Goal: Transaction & Acquisition: Register for event/course

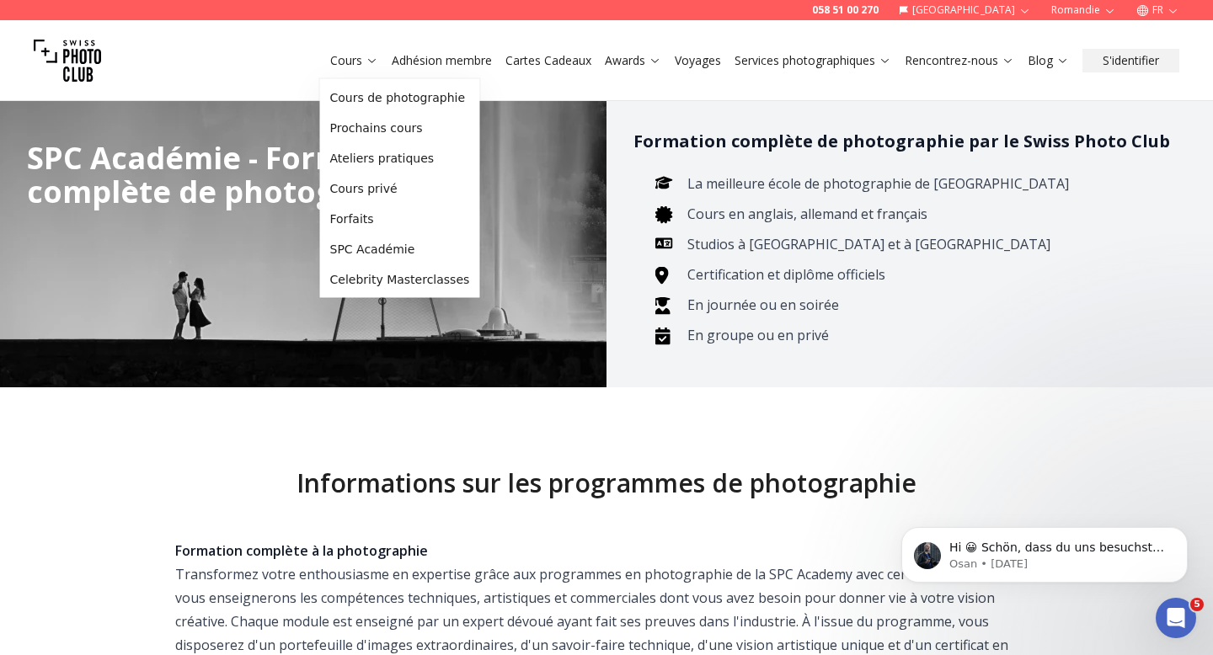
click at [358, 65] on link "Cours" at bounding box center [354, 60] width 48 height 17
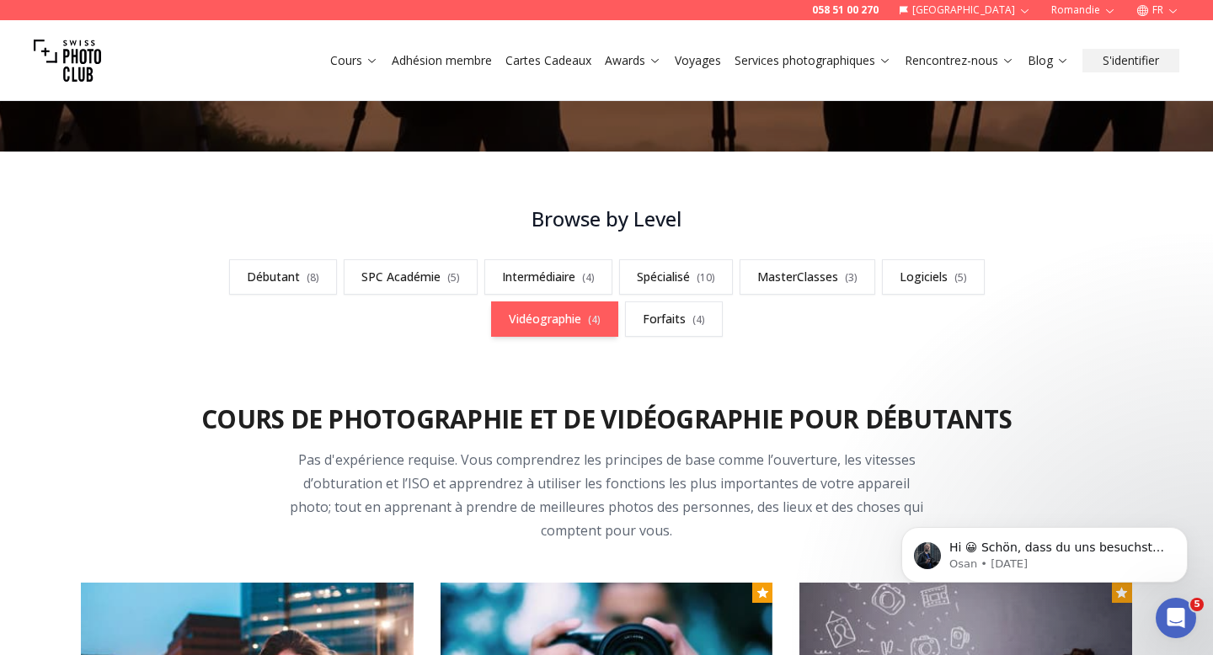
click at [567, 318] on link "Vidéographie ( 4 )" at bounding box center [554, 318] width 127 height 35
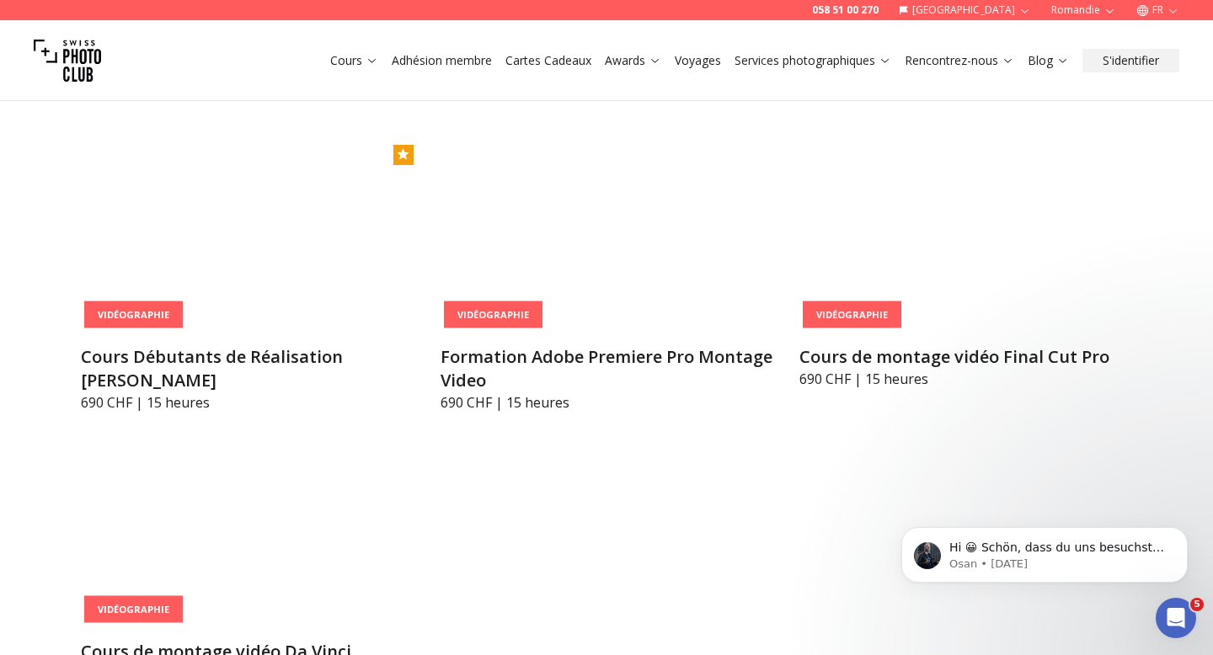
scroll to position [5950, 0]
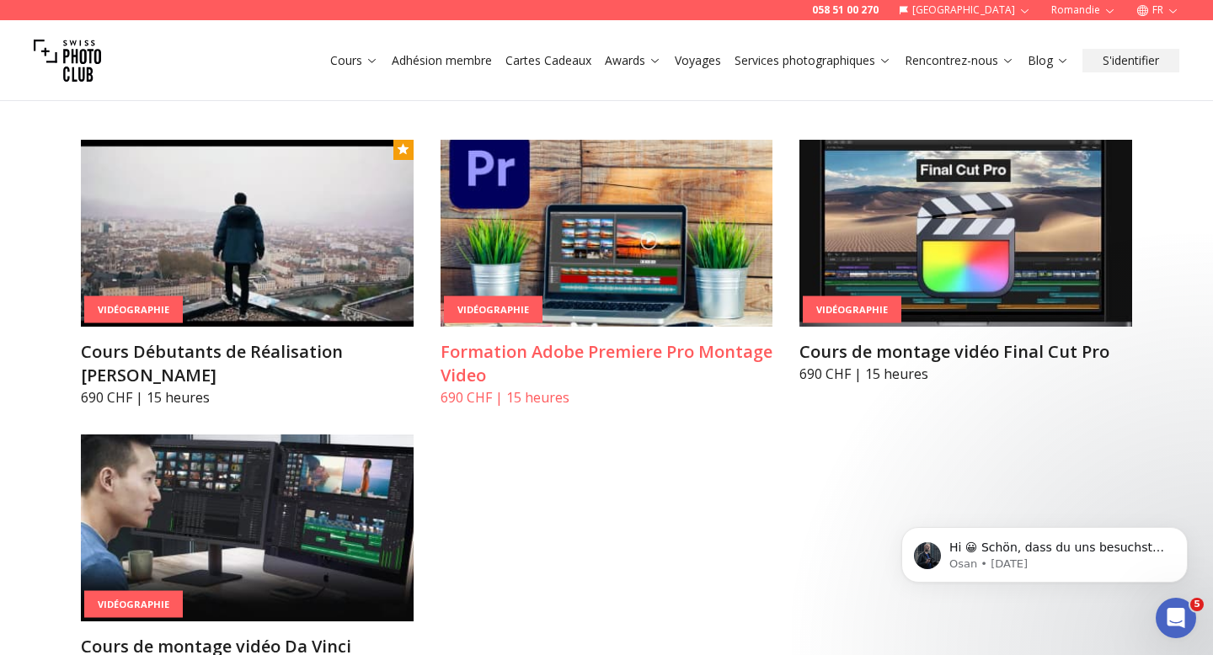
click at [573, 340] on h3 "Formation Adobe Premiere Pro Montage Video" at bounding box center [606, 363] width 333 height 47
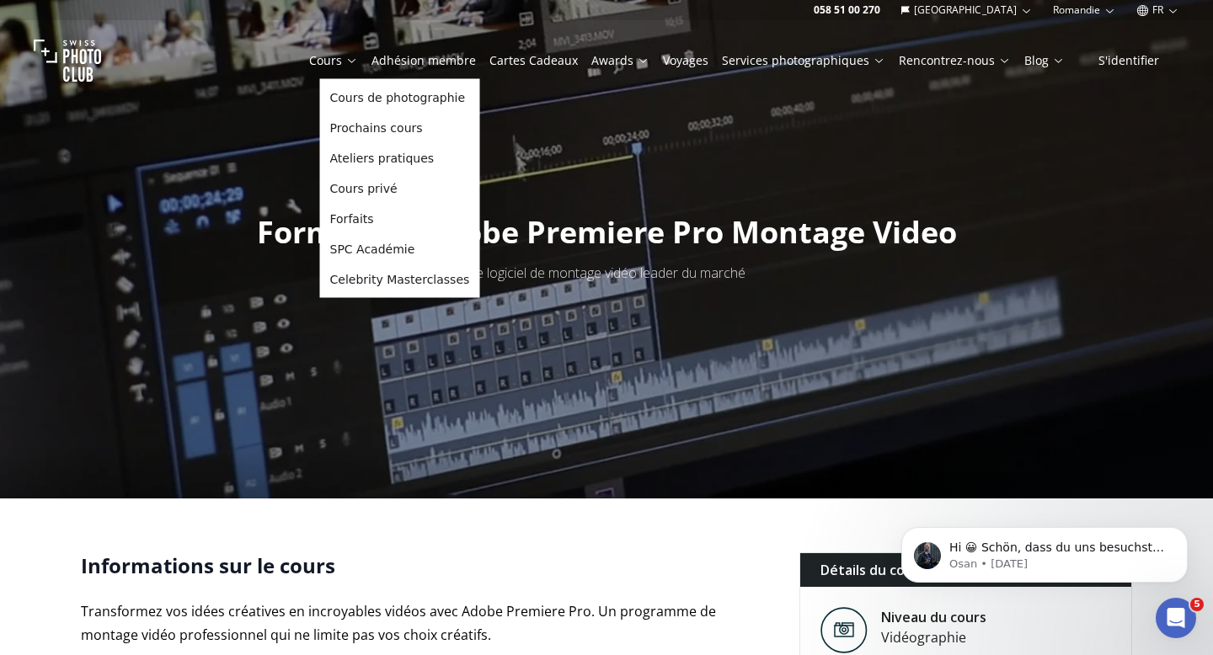
click at [341, 60] on link "Cours" at bounding box center [333, 60] width 49 height 17
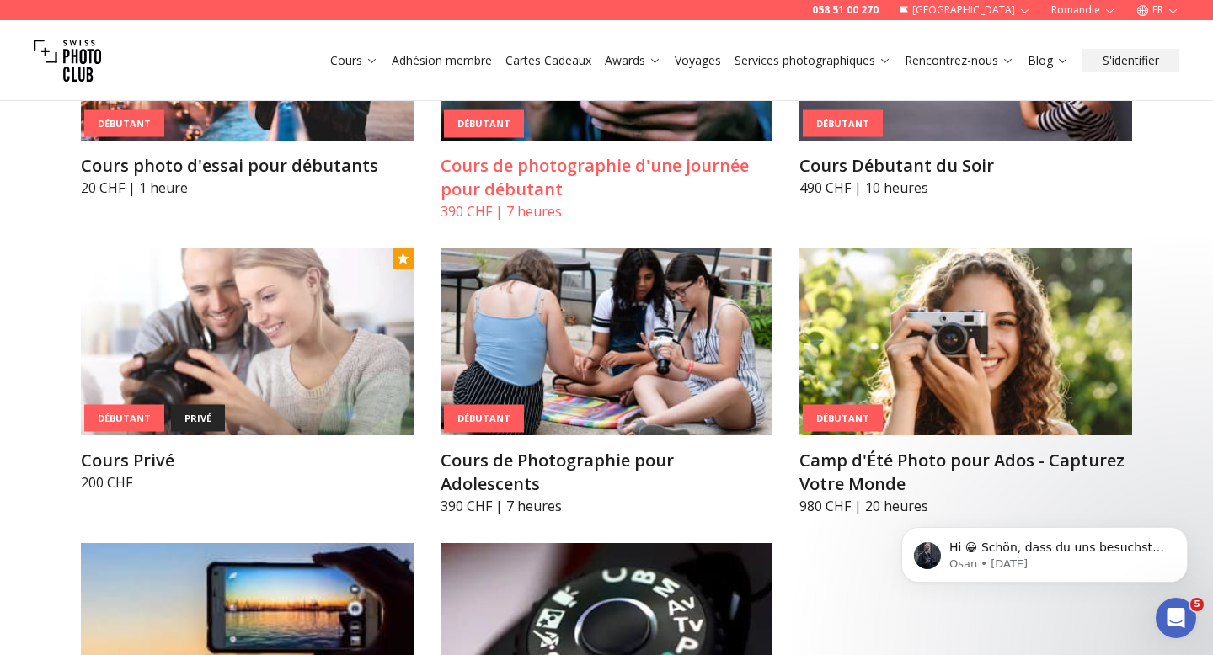
scroll to position [1021, 0]
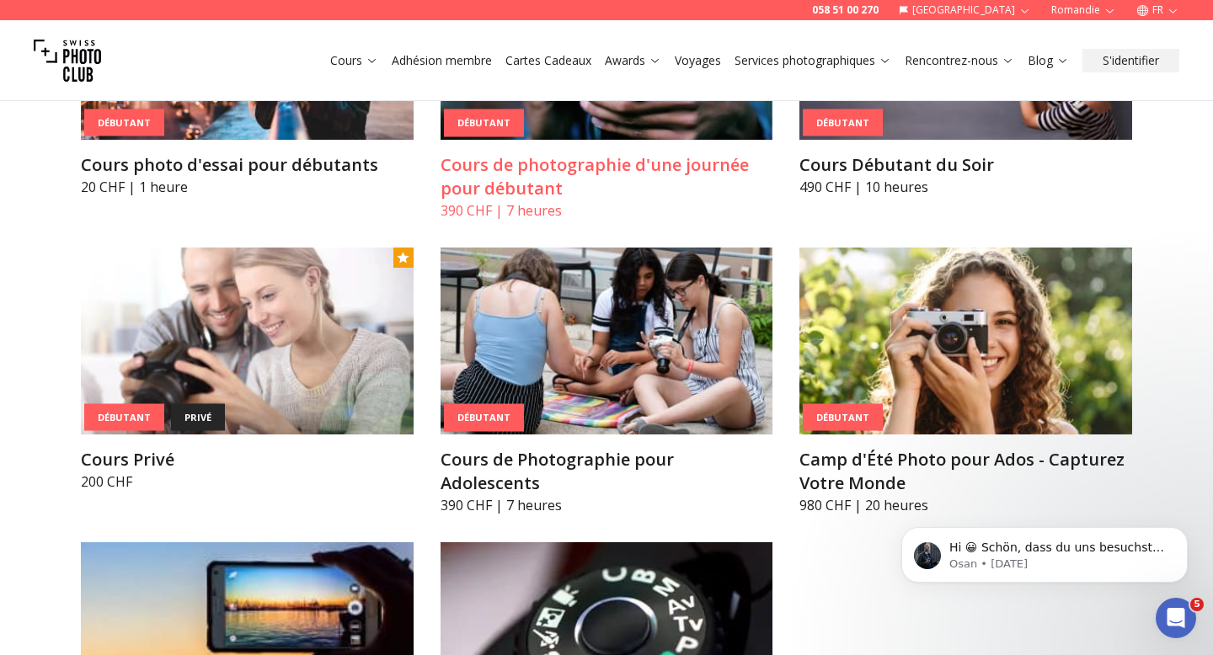
click at [591, 152] on article "Débutant Cours de photographie d'une journée pour débutant 390 CHF | 7 heures" at bounding box center [606, 87] width 333 height 268
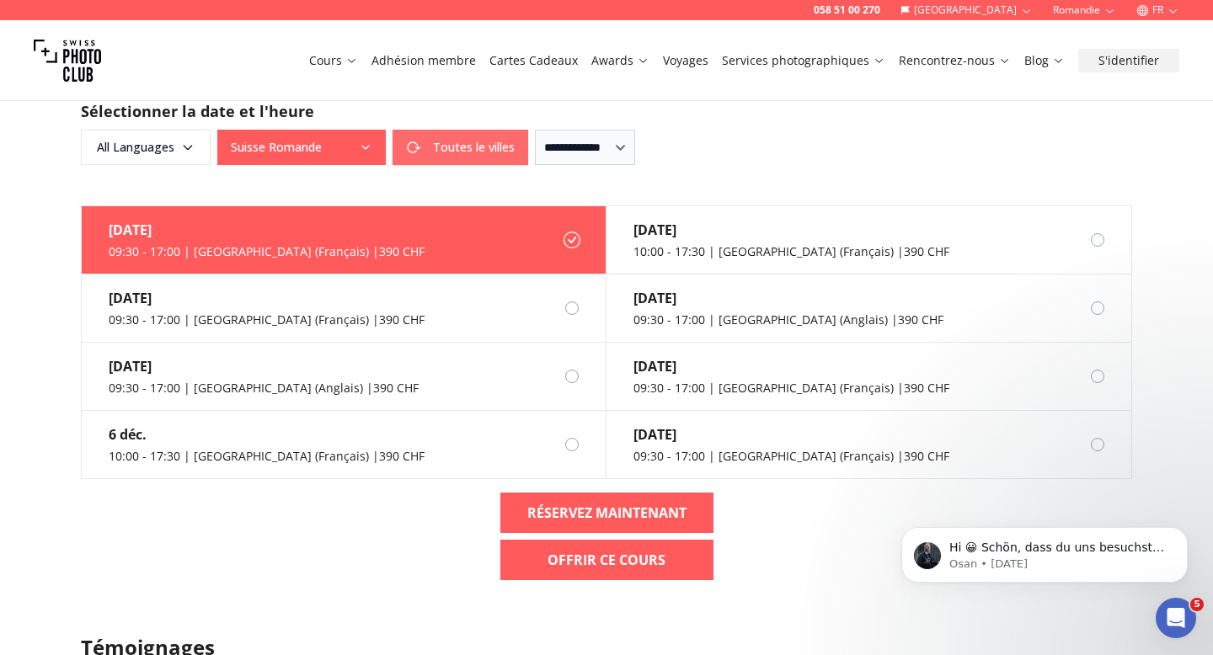
scroll to position [1485, 0]
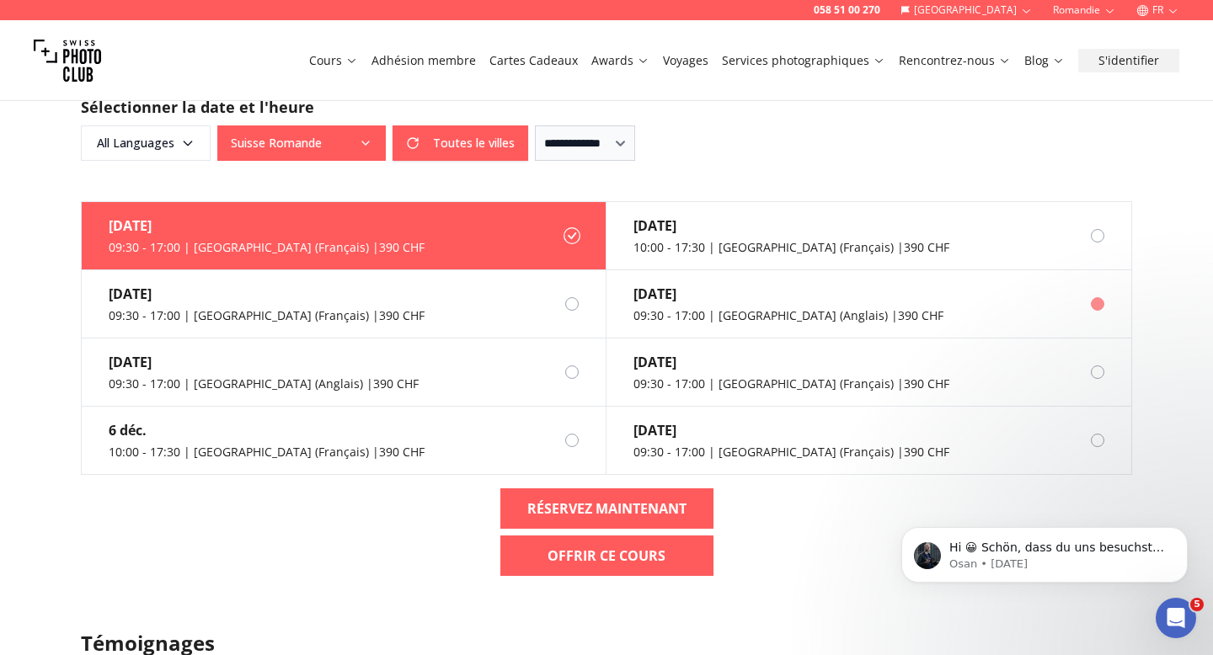
click at [802, 284] on div "[DATE]" at bounding box center [788, 294] width 310 height 20
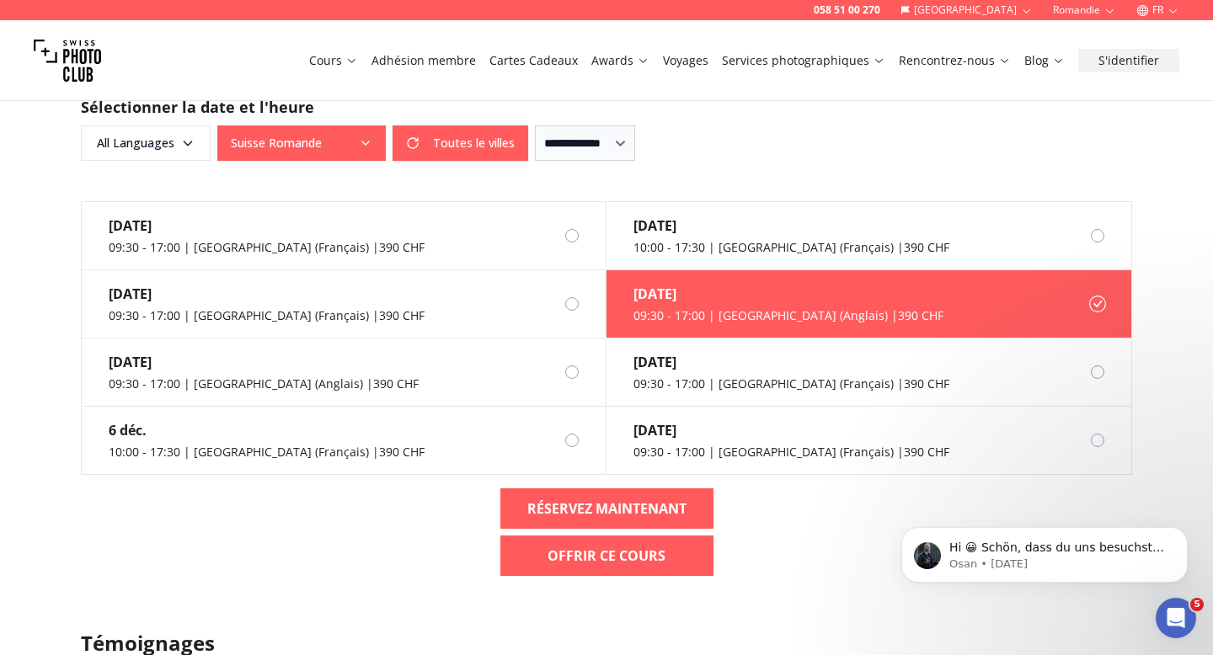
click at [653, 284] on div "[DATE]" at bounding box center [788, 294] width 310 height 20
click at [612, 499] on b "RÉSERVEZ MAINTENANT" at bounding box center [606, 509] width 159 height 20
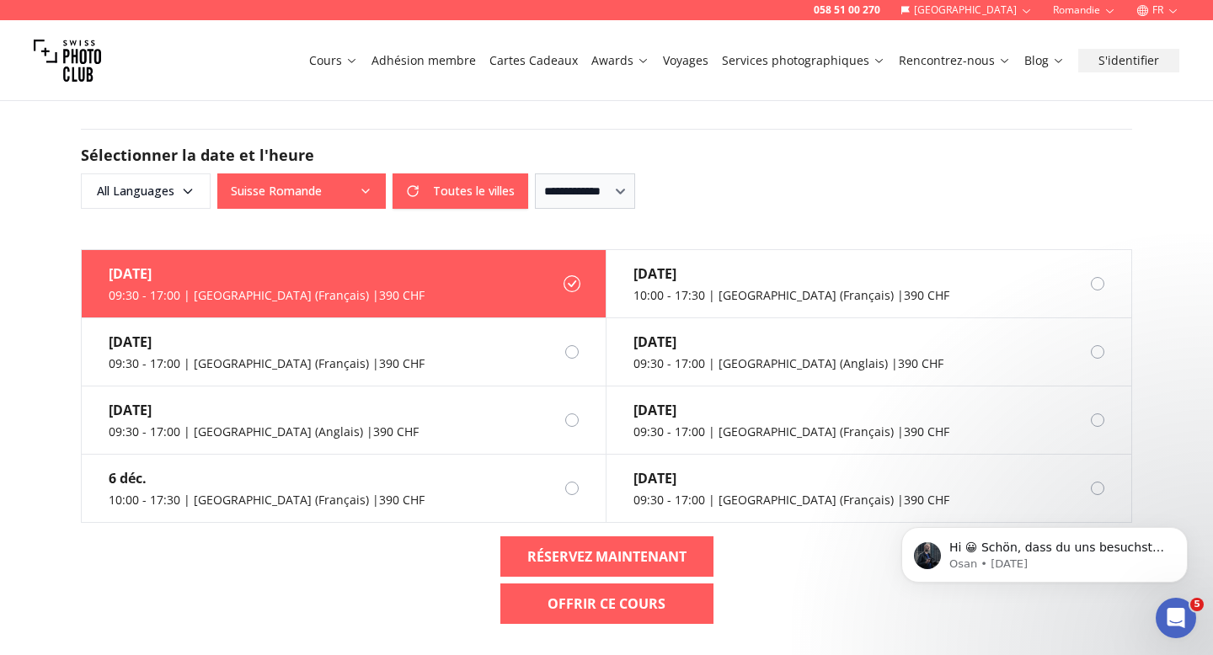
scroll to position [1432, 0]
